Goal: Task Accomplishment & Management: Use online tool/utility

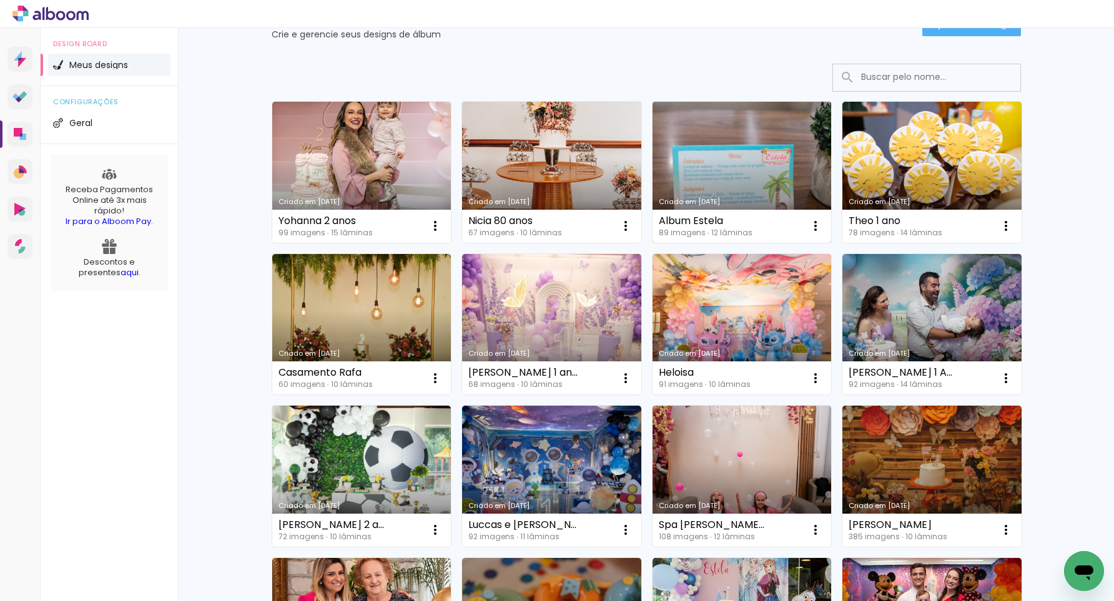
scroll to position [81, 0]
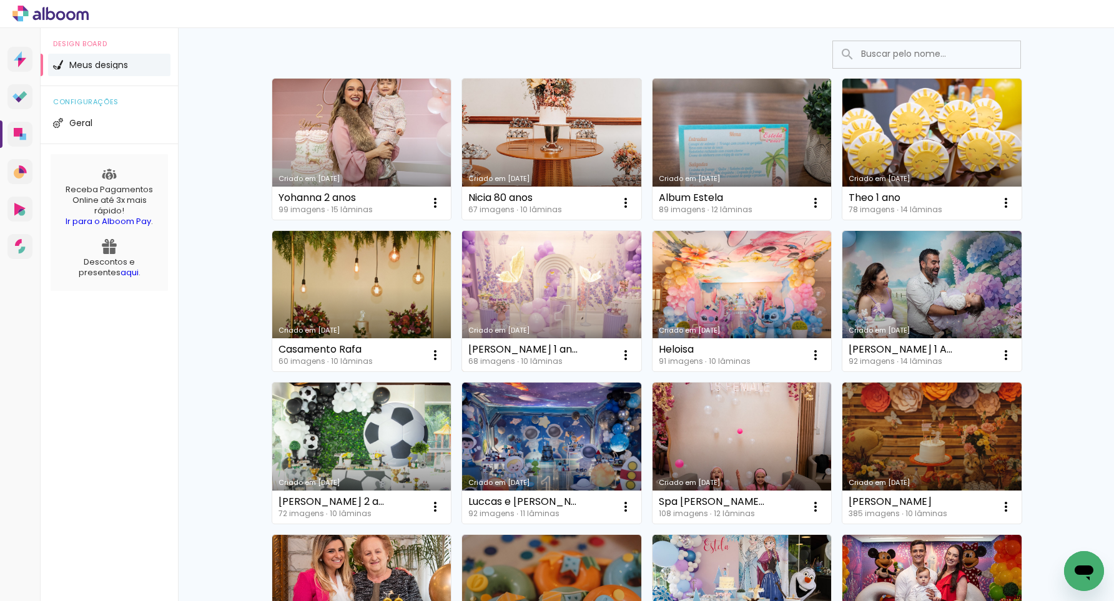
click at [575, 271] on link "Criado em [DATE]" at bounding box center [551, 301] width 179 height 141
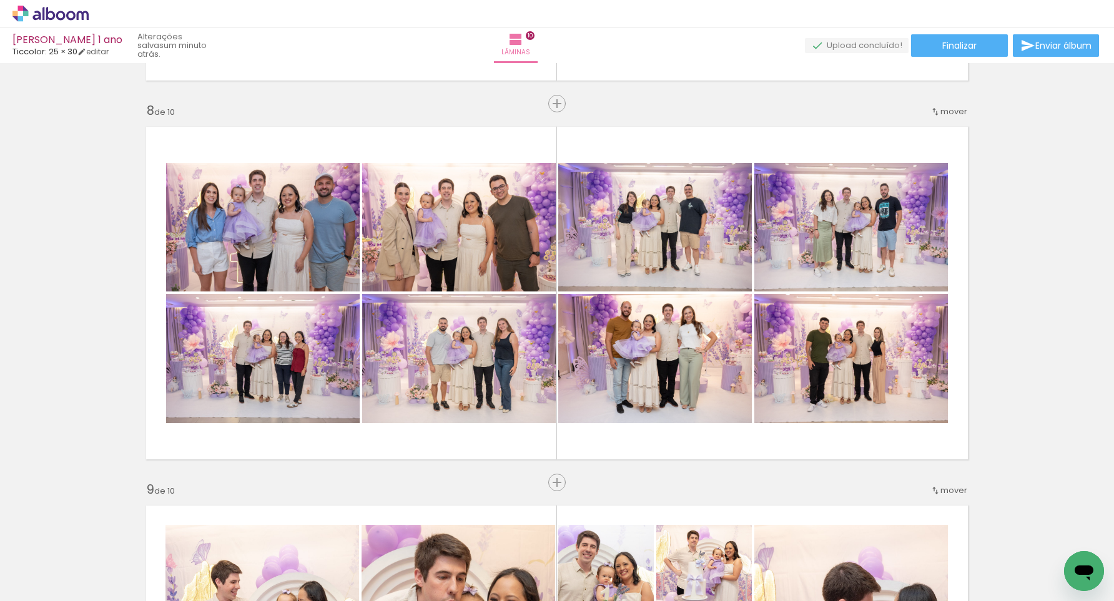
scroll to position [931, 0]
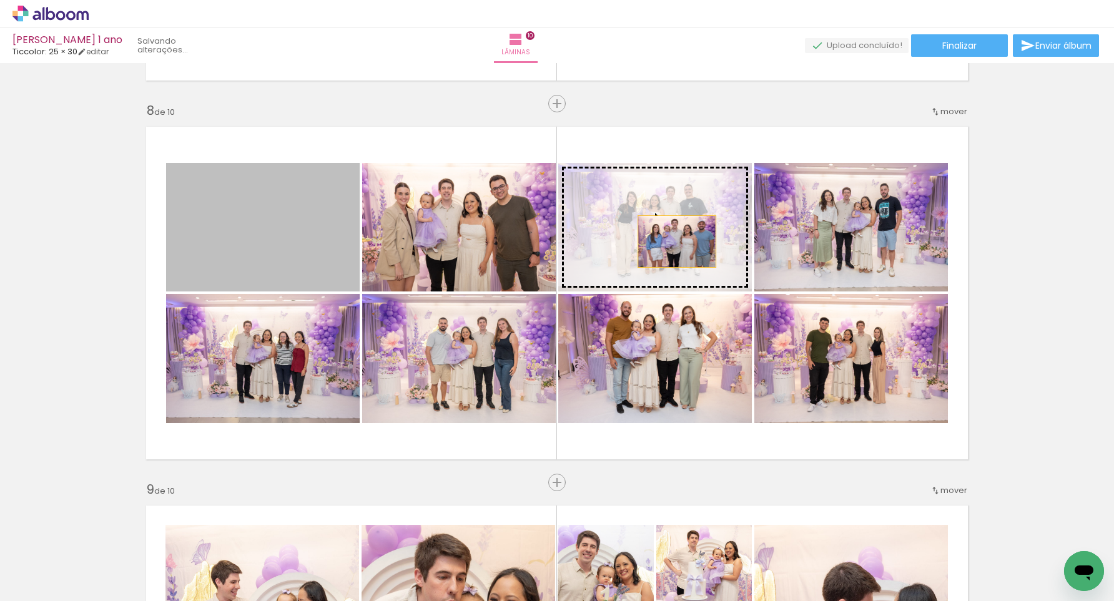
drag, startPoint x: 319, startPoint y: 241, endPoint x: 677, endPoint y: 242, distance: 358.5
click at [0, 0] on slot at bounding box center [0, 0] width 0 height 0
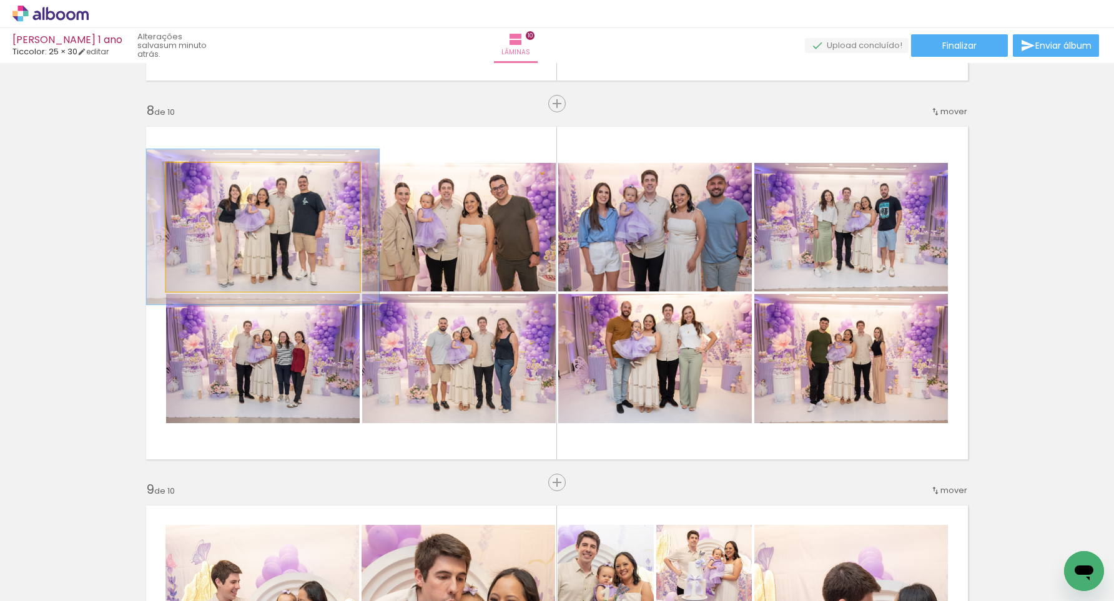
type paper-slider "120"
drag, startPoint x: 199, startPoint y: 175, endPoint x: 207, endPoint y: 175, distance: 8.8
click at [207, 175] on div at bounding box center [204, 175] width 11 height 11
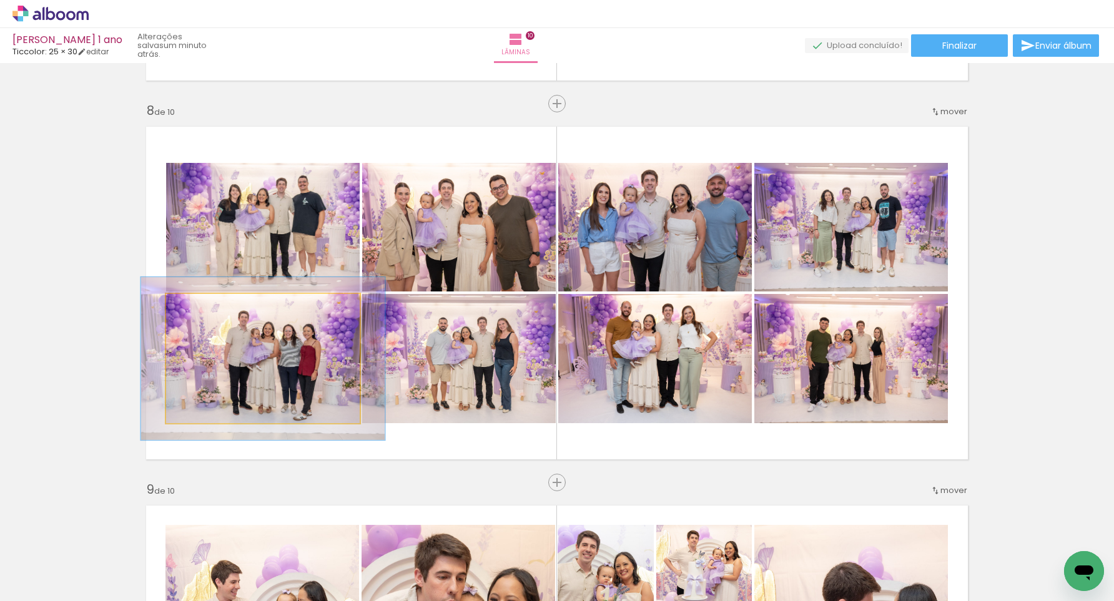
drag, startPoint x: 195, startPoint y: 307, endPoint x: 206, endPoint y: 307, distance: 11.2
type paper-slider "126"
click at [206, 307] on div at bounding box center [206, 307] width 11 height 11
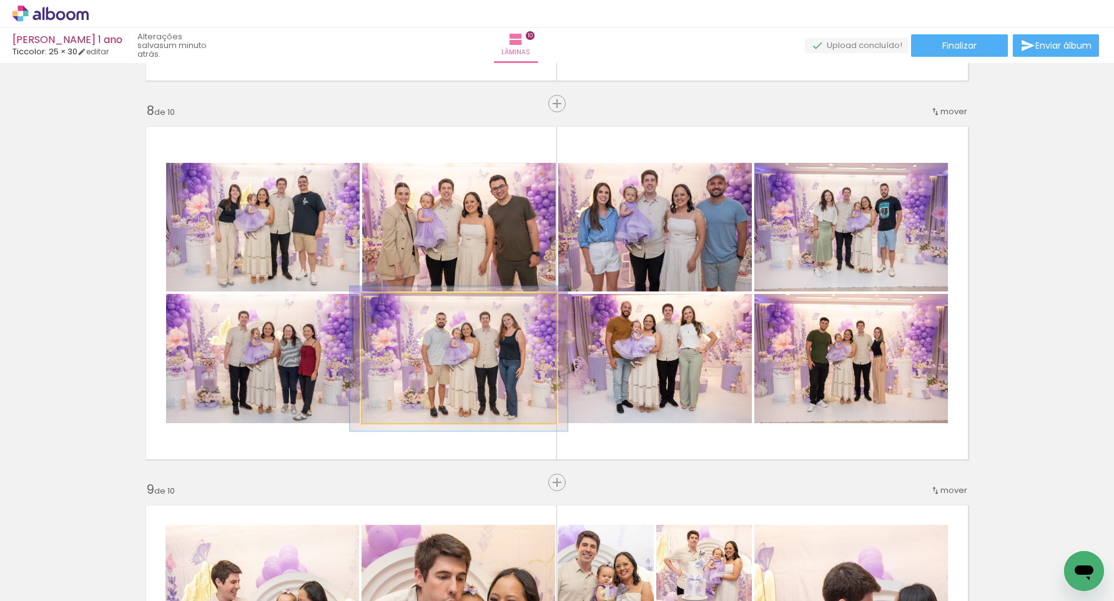
type paper-slider "112"
click at [397, 307] on div at bounding box center [396, 307] width 11 height 11
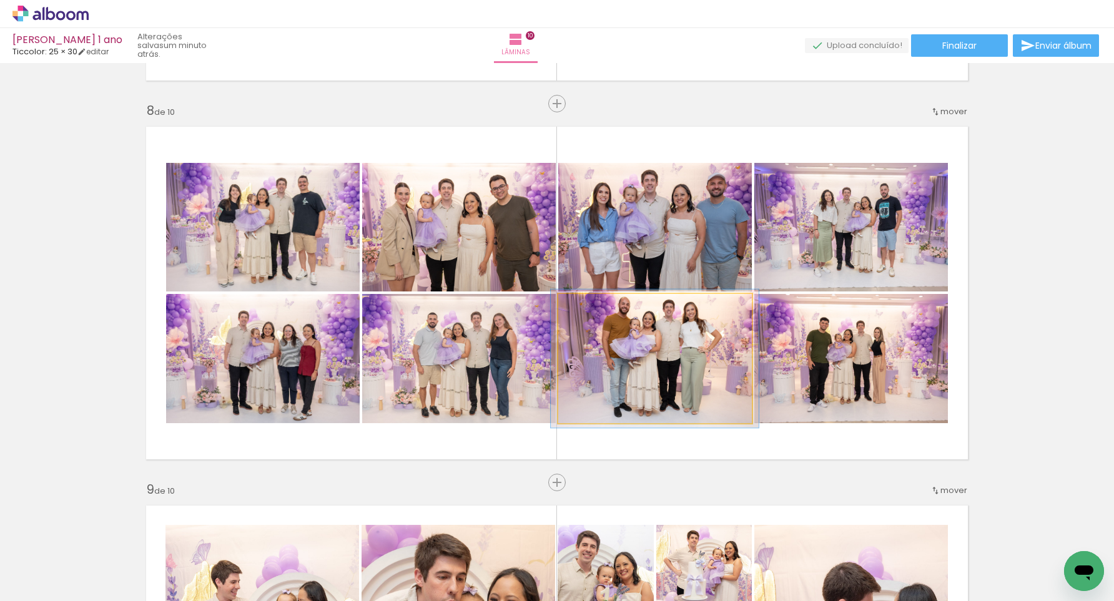
type paper-slider "107"
click at [596, 308] on div at bounding box center [591, 307] width 20 height 20
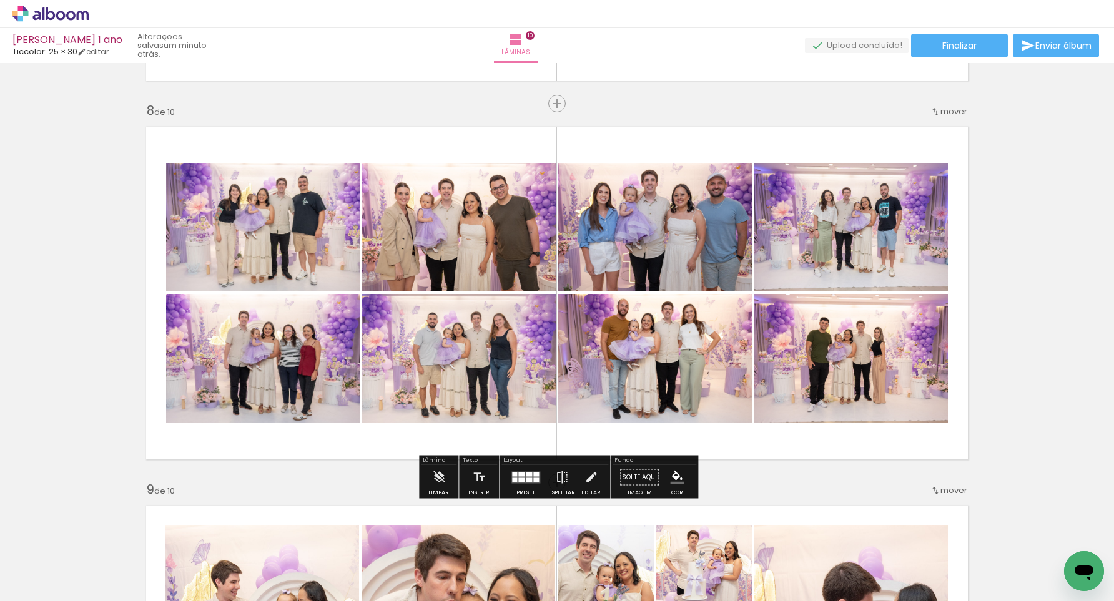
scroll to position [2634, 0]
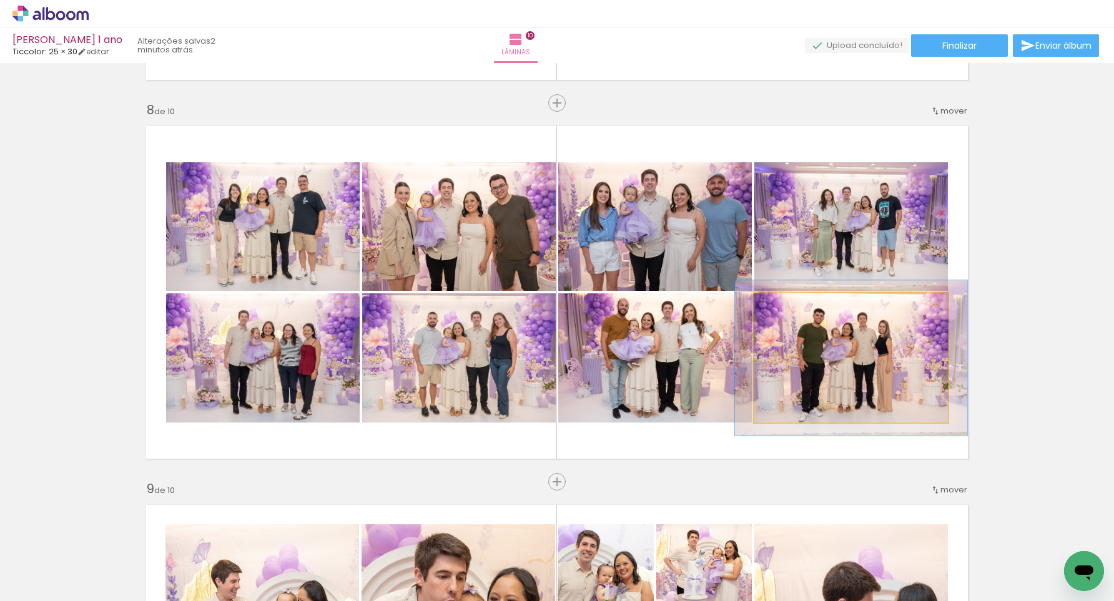
drag, startPoint x: 787, startPoint y: 307, endPoint x: 796, endPoint y: 309, distance: 9.7
click at [796, 307] on div at bounding box center [792, 306] width 11 height 11
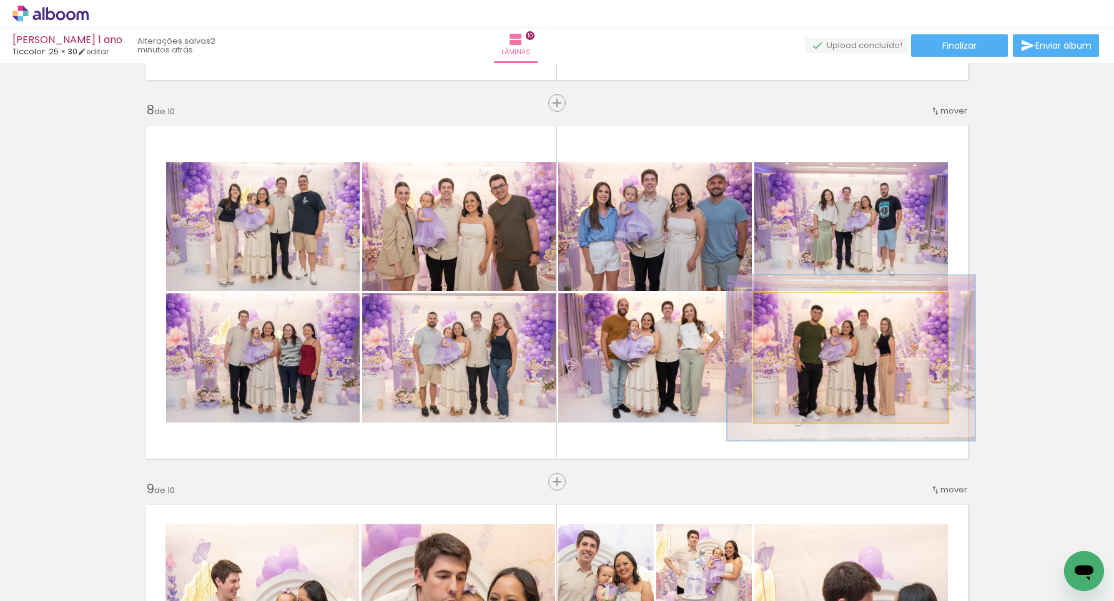
type paper-slider "128"
click at [794, 307] on div at bounding box center [797, 306] width 11 height 11
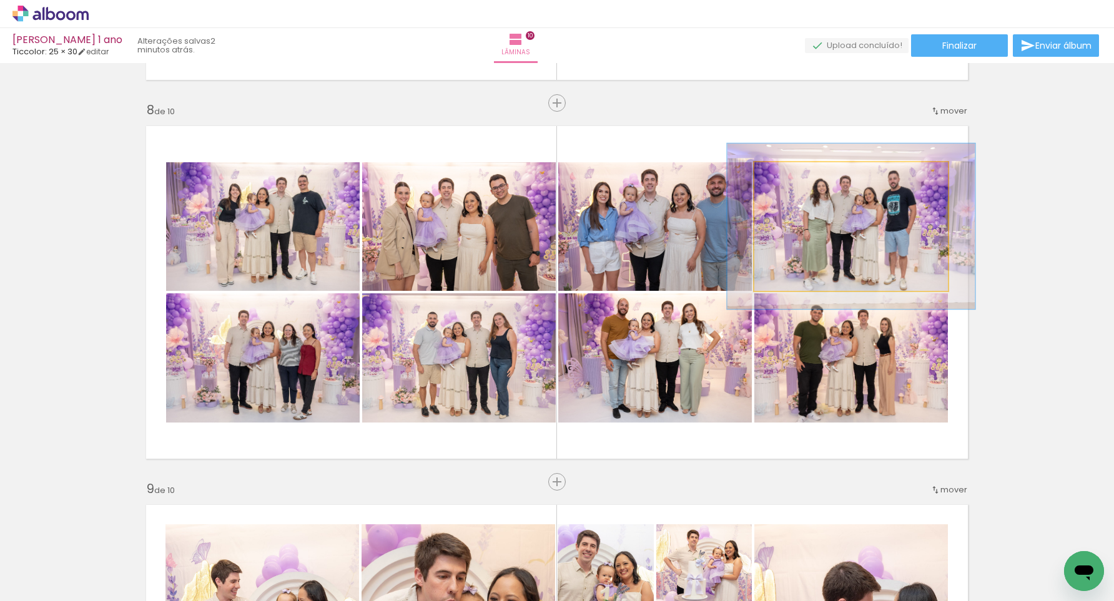
drag, startPoint x: 783, startPoint y: 174, endPoint x: 795, endPoint y: 174, distance: 11.9
click at [795, 174] on div at bounding box center [795, 175] width 11 height 11
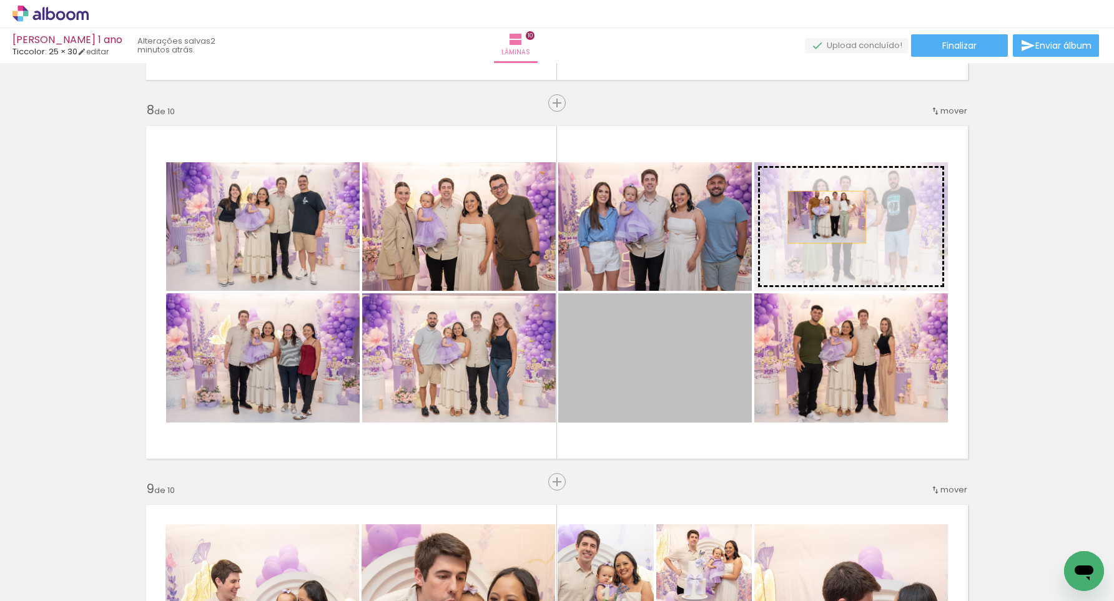
drag, startPoint x: 708, startPoint y: 350, endPoint x: 827, endPoint y: 217, distance: 177.8
click at [0, 0] on slot at bounding box center [0, 0] width 0 height 0
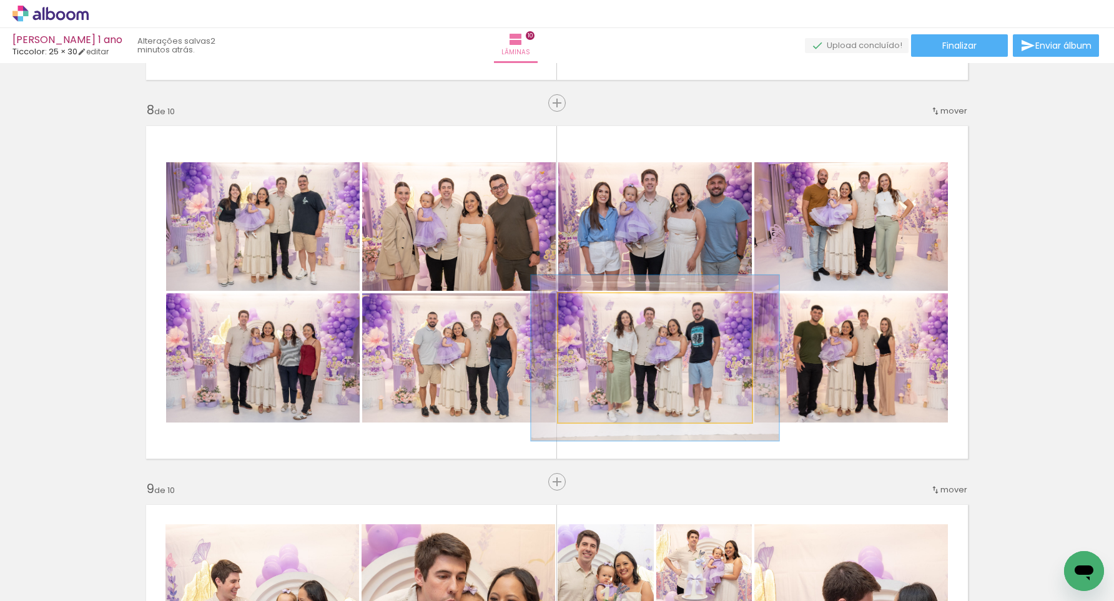
drag, startPoint x: 586, startPoint y: 306, endPoint x: 598, endPoint y: 306, distance: 11.9
click at [598, 306] on div at bounding box center [599, 306] width 11 height 11
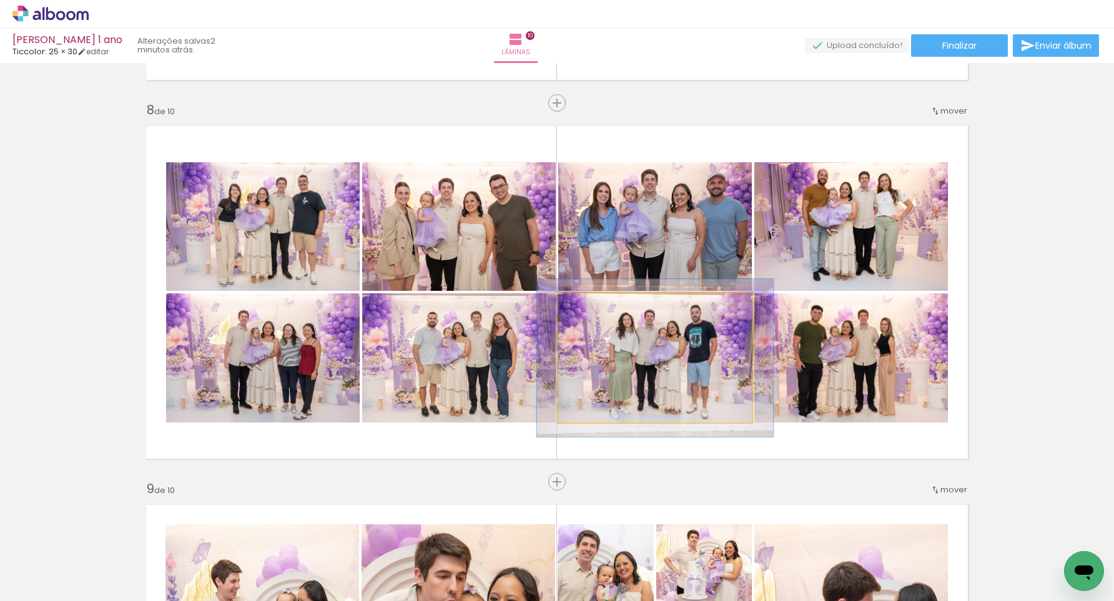
type paper-slider "122"
click at [594, 307] on div at bounding box center [598, 306] width 11 height 11
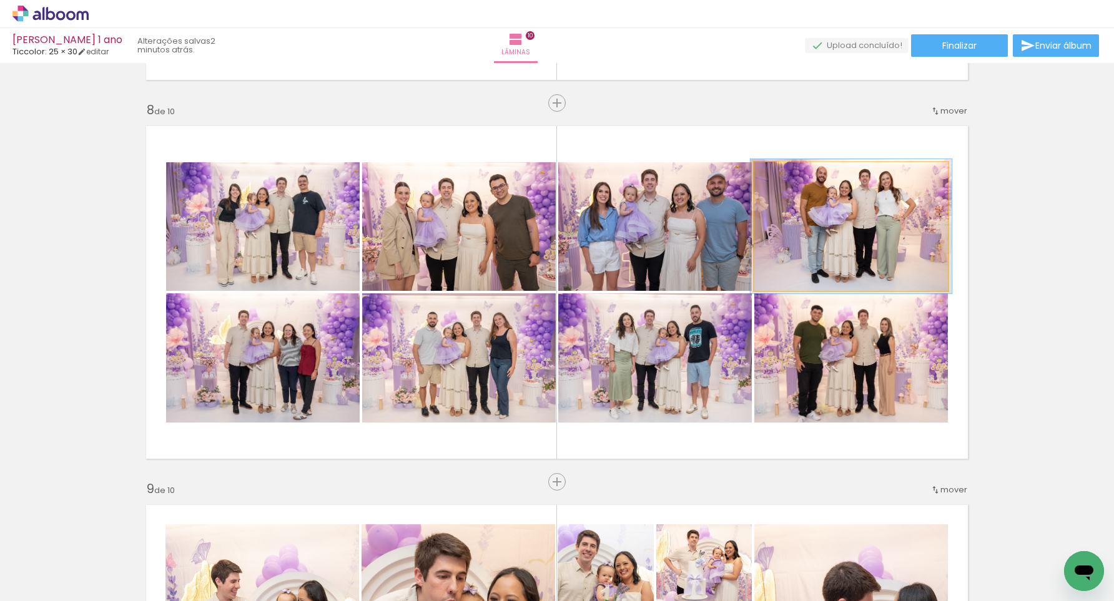
type paper-slider "104"
click at [789, 177] on div at bounding box center [786, 175] width 20 height 20
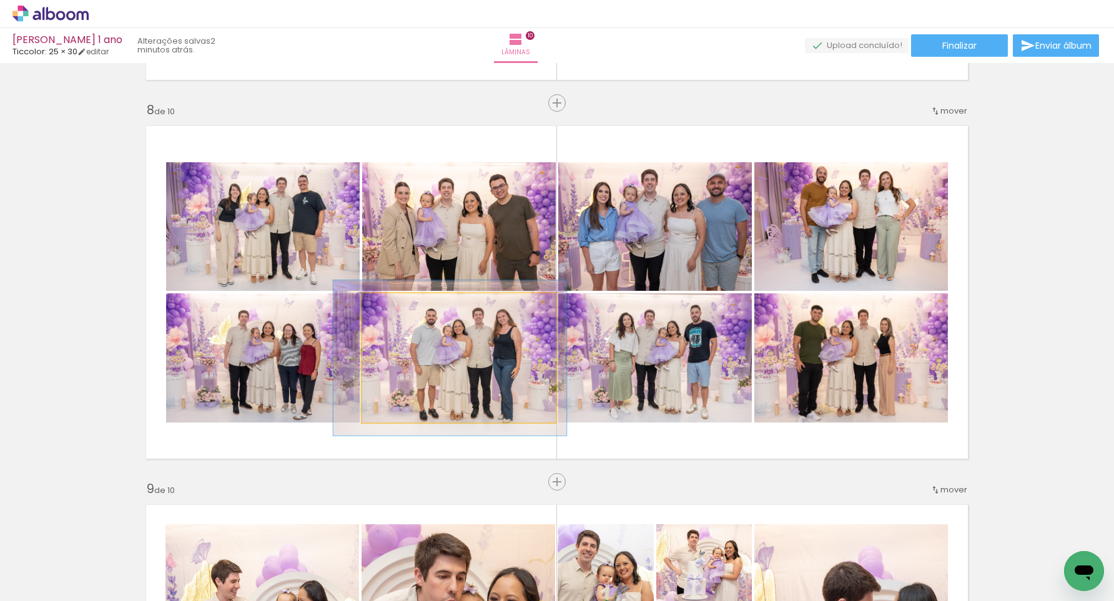
type paper-slider "117"
click at [401, 305] on div at bounding box center [401, 306] width 11 height 11
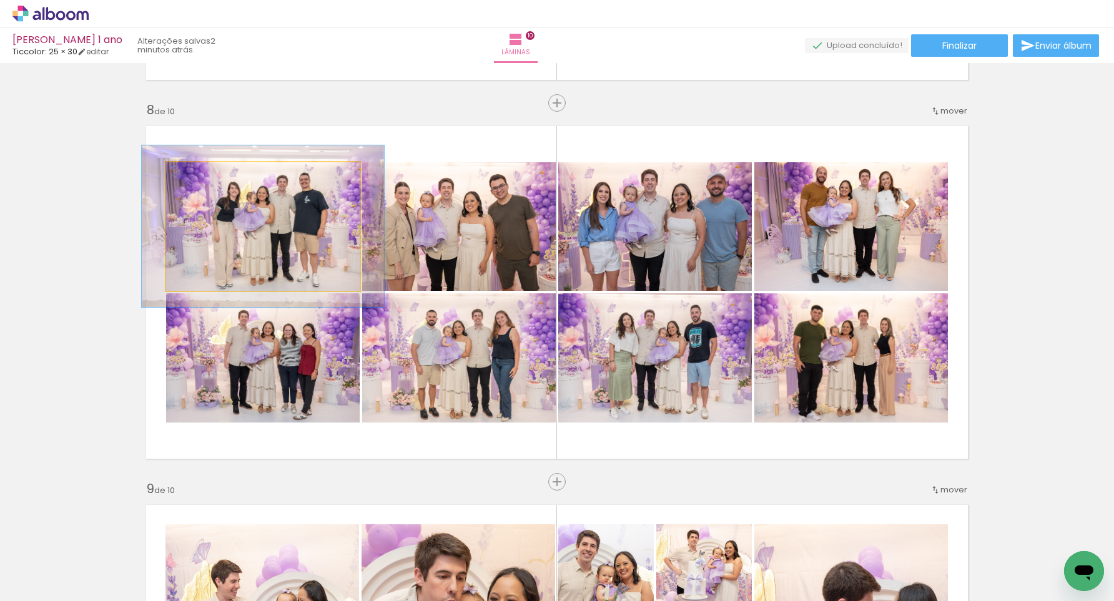
type paper-slider "125"
click at [207, 176] on div at bounding box center [207, 175] width 11 height 11
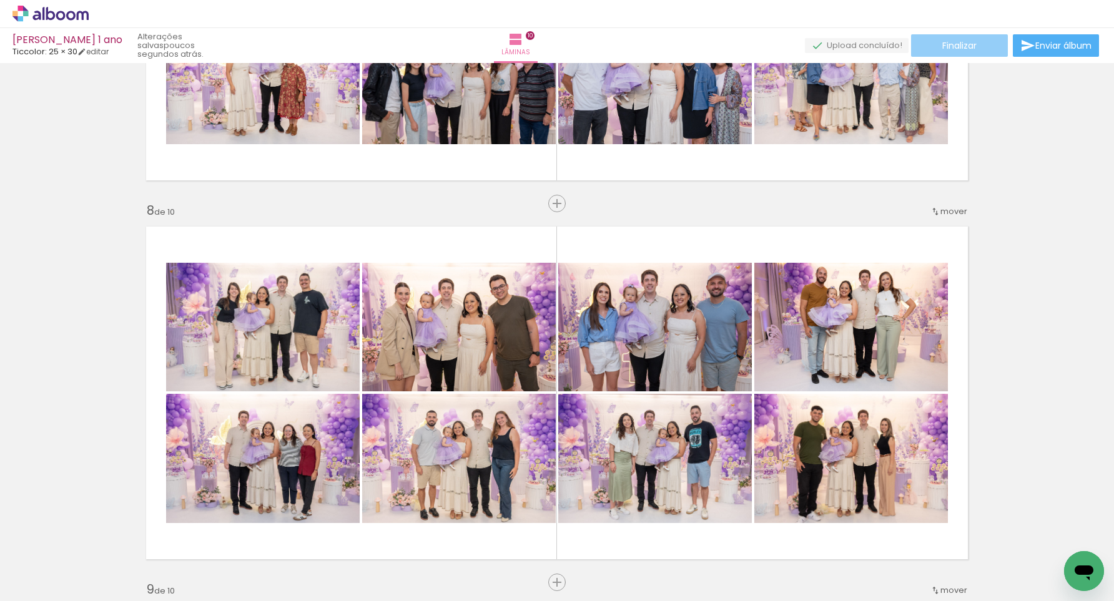
scroll to position [0, 1]
click at [969, 41] on span "Finalizar" at bounding box center [959, 45] width 34 height 9
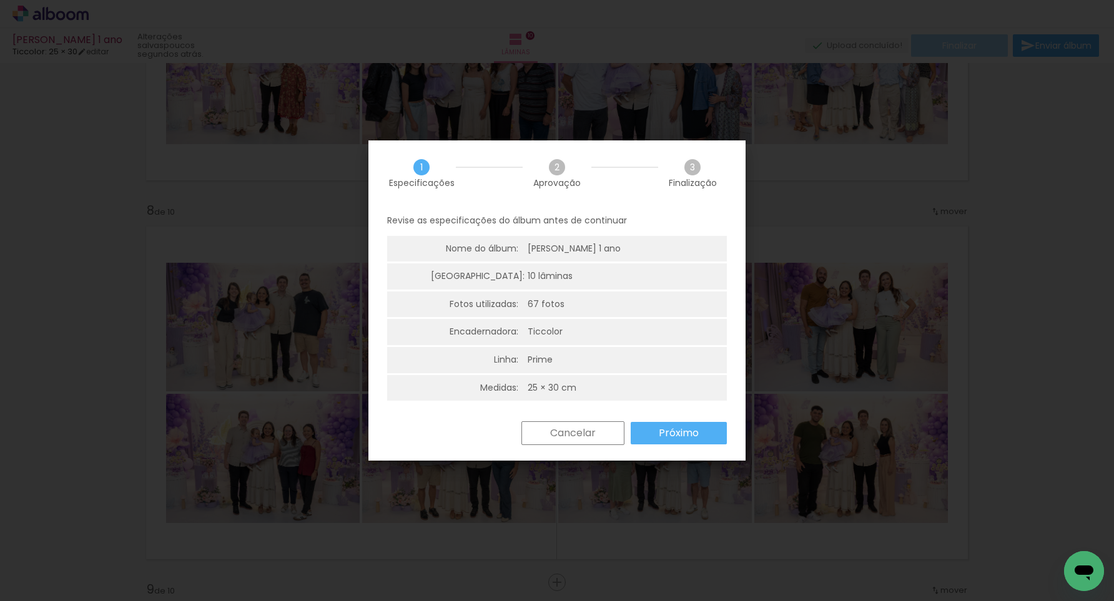
scroll to position [0, 0]
drag, startPoint x: 685, startPoint y: 426, endPoint x: 696, endPoint y: 425, distance: 10.6
click at [0, 0] on slot "Próximo" at bounding box center [0, 0] width 0 height 0
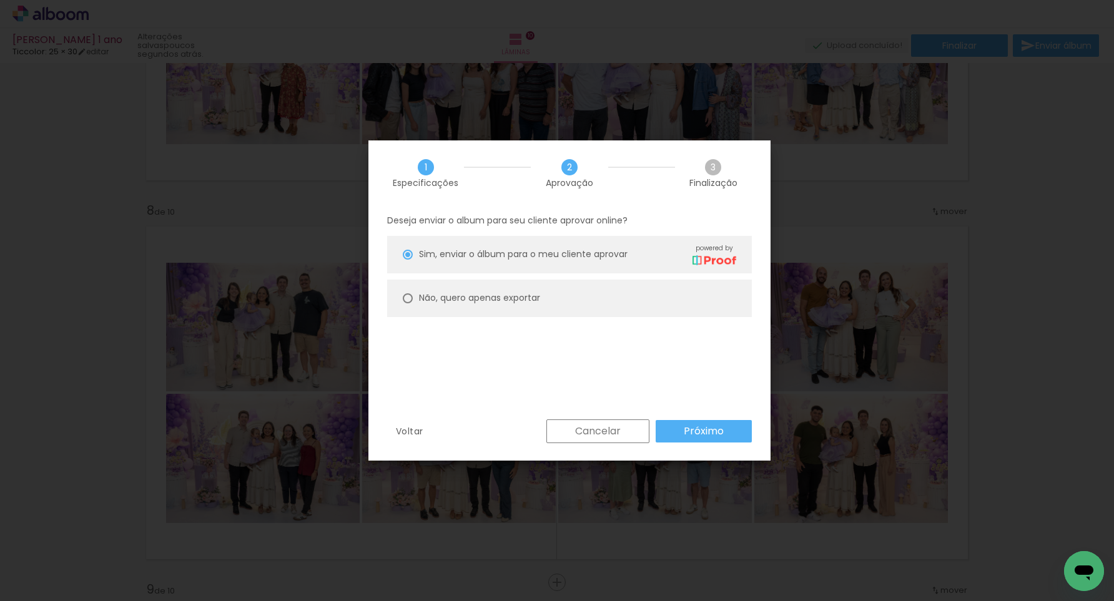
click at [0, 0] on slot "Próximo" at bounding box center [0, 0] width 0 height 0
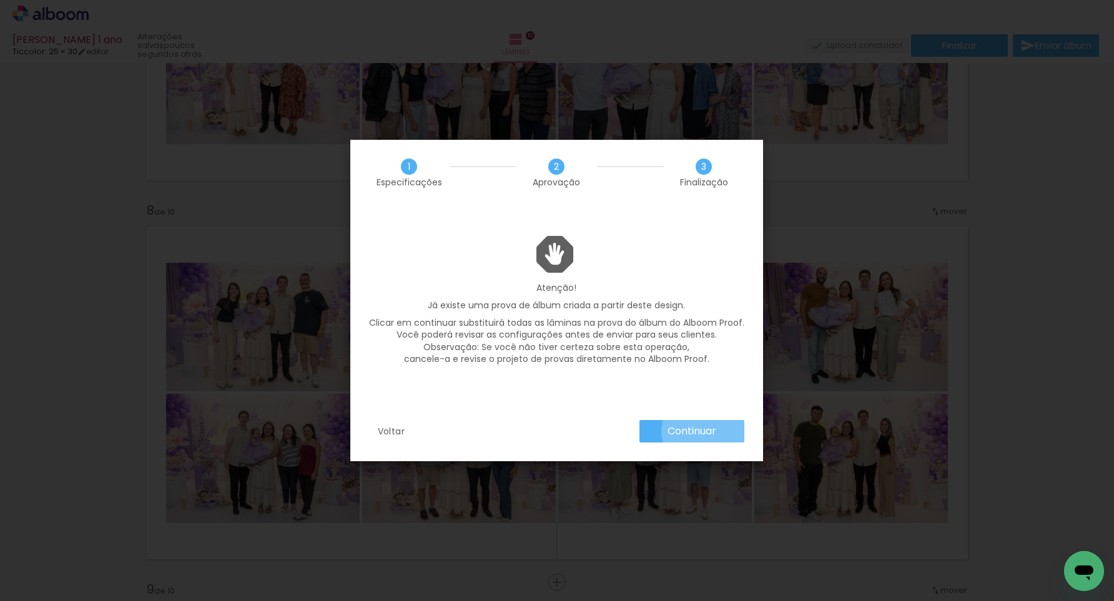
click at [0, 0] on slot "Continuar" at bounding box center [0, 0] width 0 height 0
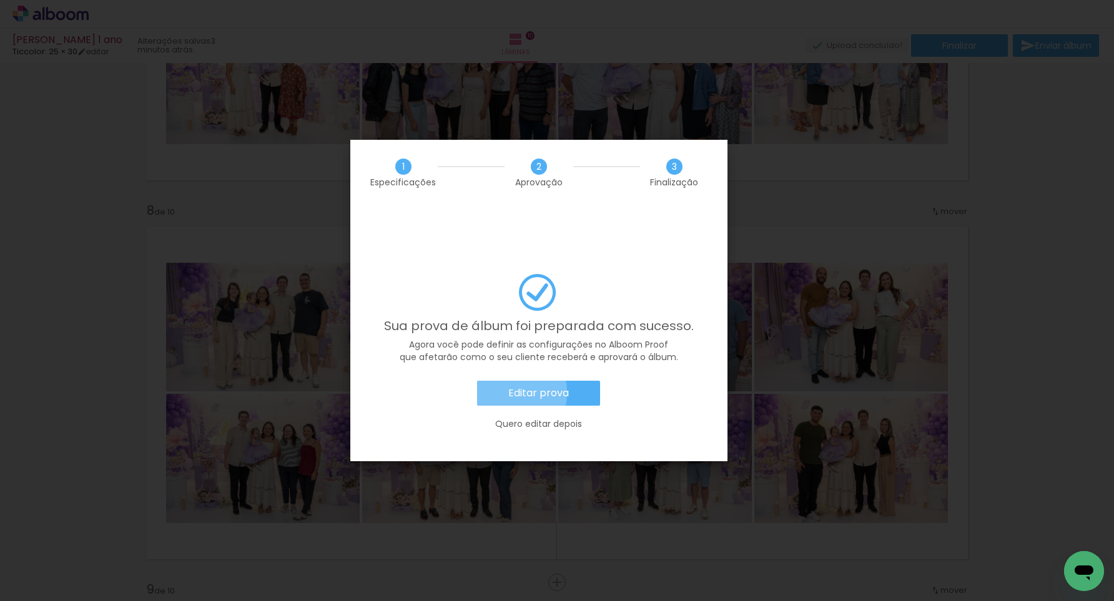
click at [0, 0] on slot "Editar prova" at bounding box center [0, 0] width 0 height 0
